Goal: Information Seeking & Learning: Learn about a topic

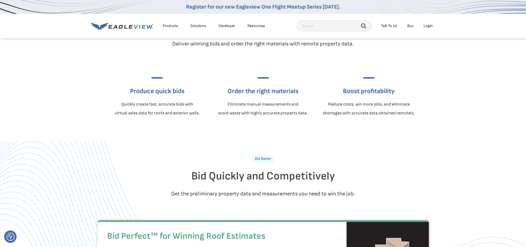
scroll to position [138, 0]
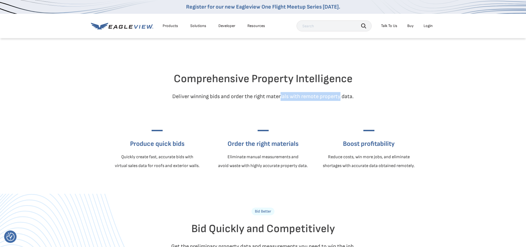
drag, startPoint x: 282, startPoint y: 110, endPoint x: 349, endPoint y: 111, distance: 66.9
click at [349, 101] on p "Deliver winning bids and order the right materials with remote property data." at bounding box center [263, 96] width 323 height 9
drag, startPoint x: 294, startPoint y: 107, endPoint x: 381, endPoint y: 109, distance: 86.5
click at [374, 101] on p "Deliver winning bids and order the right materials with remote property data." at bounding box center [263, 96] width 323 height 9
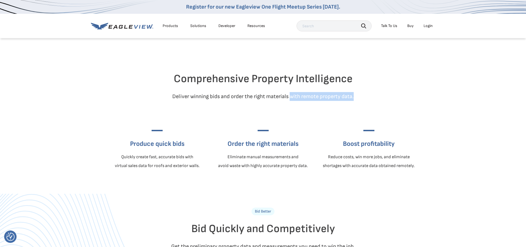
click at [381, 101] on p "Deliver winning bids and order the right materials with remote property data." at bounding box center [263, 96] width 323 height 9
drag, startPoint x: 236, startPoint y: 101, endPoint x: 366, endPoint y: 104, distance: 130.1
click at [366, 104] on div "Comprehensive Property Intelligence Deliver winning bids and order the right ma…" at bounding box center [262, 111] width 331 height 166
click at [368, 104] on div "Comprehensive Property Intelligence Deliver winning bids and order the right ma…" at bounding box center [262, 111] width 331 height 166
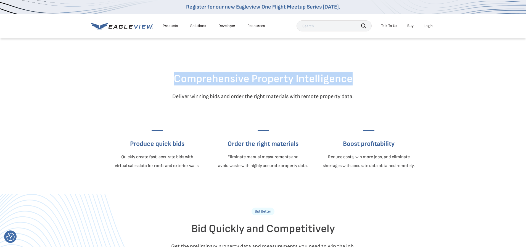
drag, startPoint x: 254, startPoint y: 83, endPoint x: 400, endPoint y: 96, distance: 147.2
click at [390, 95] on div "Comprehensive Property Intelligence Deliver winning bids and order the right ma…" at bounding box center [262, 111] width 331 height 166
click at [254, 86] on h2 "Comprehensive Property Intelligence" at bounding box center [263, 78] width 323 height 13
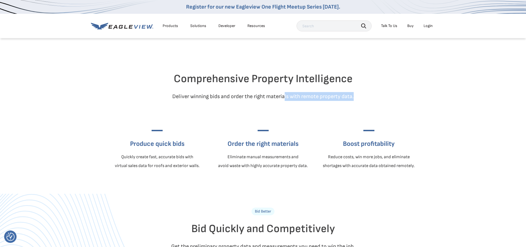
drag, startPoint x: 284, startPoint y: 109, endPoint x: 391, endPoint y: 115, distance: 106.7
click at [390, 115] on div "Comprehensive Property Intelligence Deliver winning bids and order the right ma…" at bounding box center [262, 111] width 331 height 166
click at [391, 115] on div "Comprehensive Property Intelligence Deliver winning bids and order the right ma…" at bounding box center [262, 111] width 331 height 166
drag, startPoint x: 220, startPoint y: 112, endPoint x: 264, endPoint y: 117, distance: 44.5
click at [264, 117] on div "Comprehensive Property Intelligence Deliver winning bids and order the right ma…" at bounding box center [262, 111] width 331 height 166
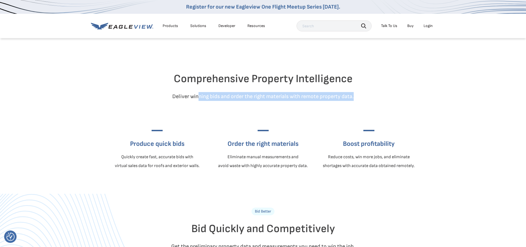
click at [264, 117] on div "Comprehensive Property Intelligence Deliver winning bids and order the right ma…" at bounding box center [262, 111] width 331 height 166
